Goal: Task Accomplishment & Management: Manage account settings

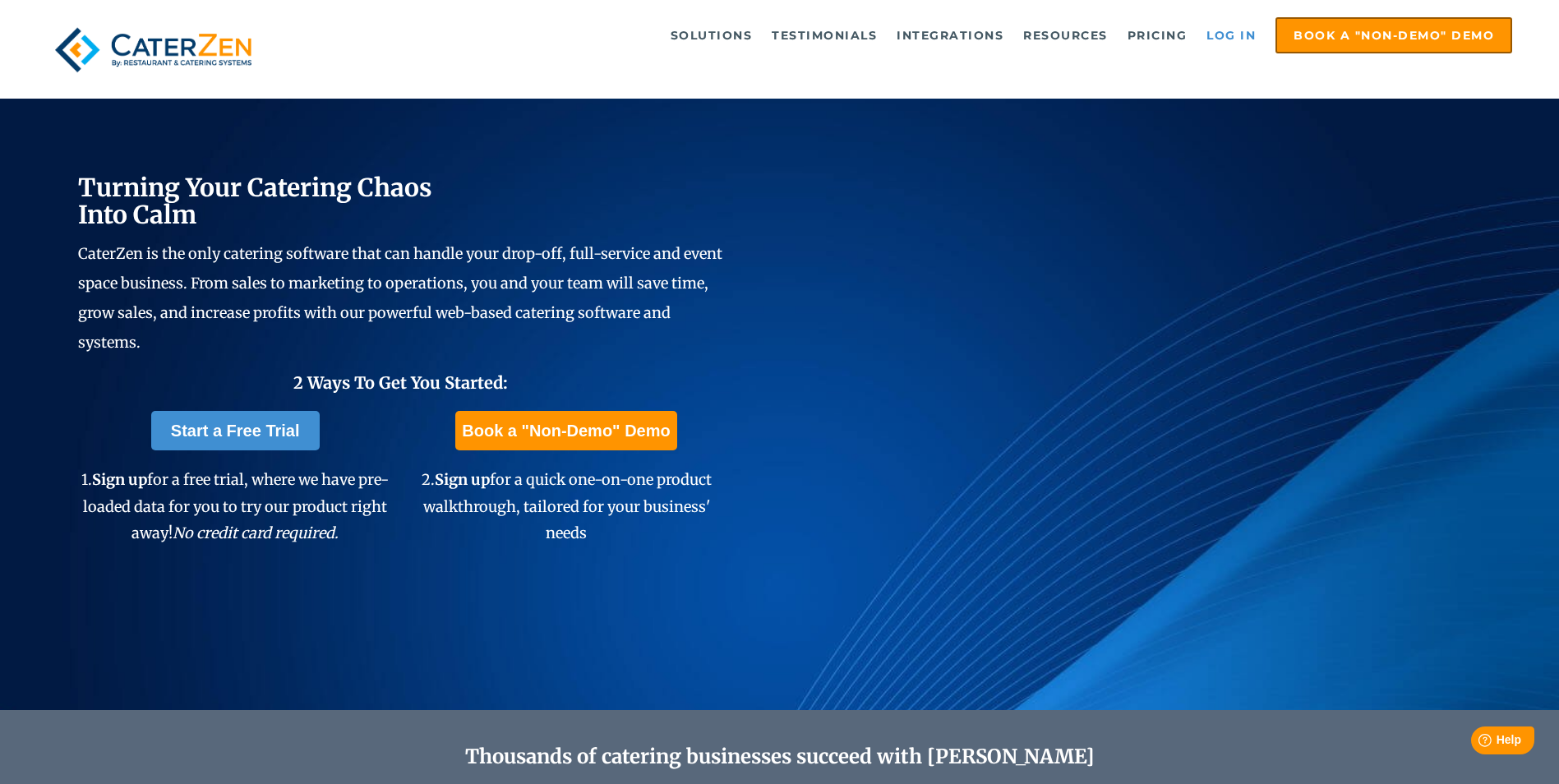
click at [1225, 38] on link "Log in" at bounding box center [1230, 36] width 65 height 33
click at [1222, 32] on link "Log in" at bounding box center [1230, 36] width 65 height 33
click at [1221, 30] on link "Log in" at bounding box center [1230, 36] width 65 height 33
click at [1247, 38] on link "Log in" at bounding box center [1230, 36] width 65 height 33
